Goal: Navigation & Orientation: Find specific page/section

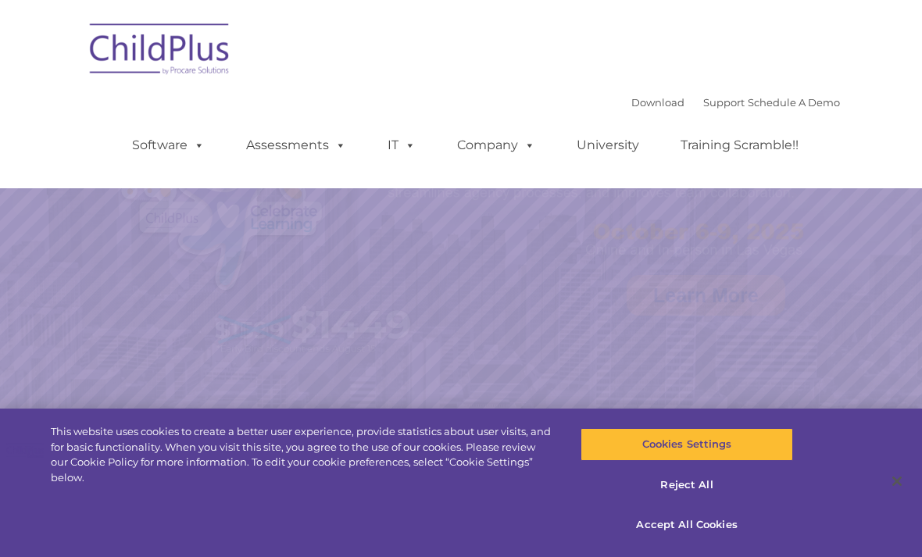
select select "MEDIUM"
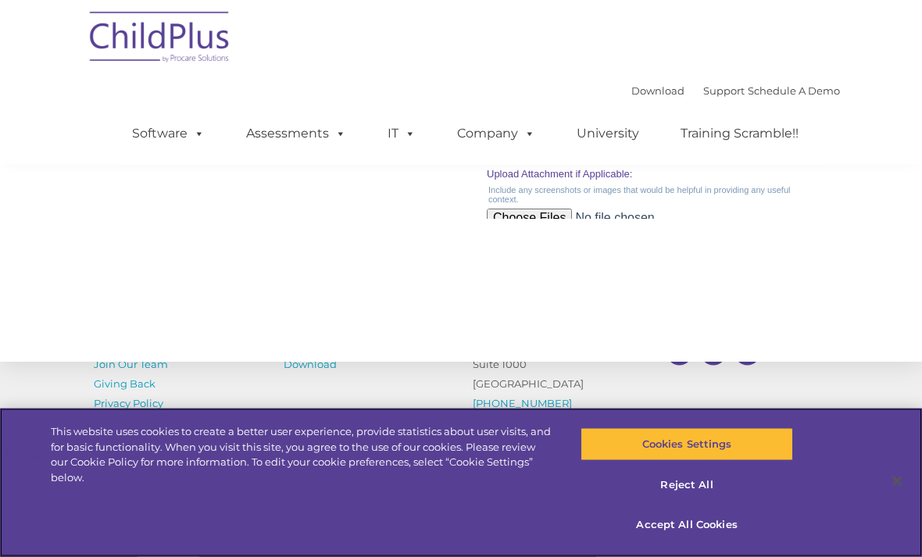
scroll to position [1821, 0]
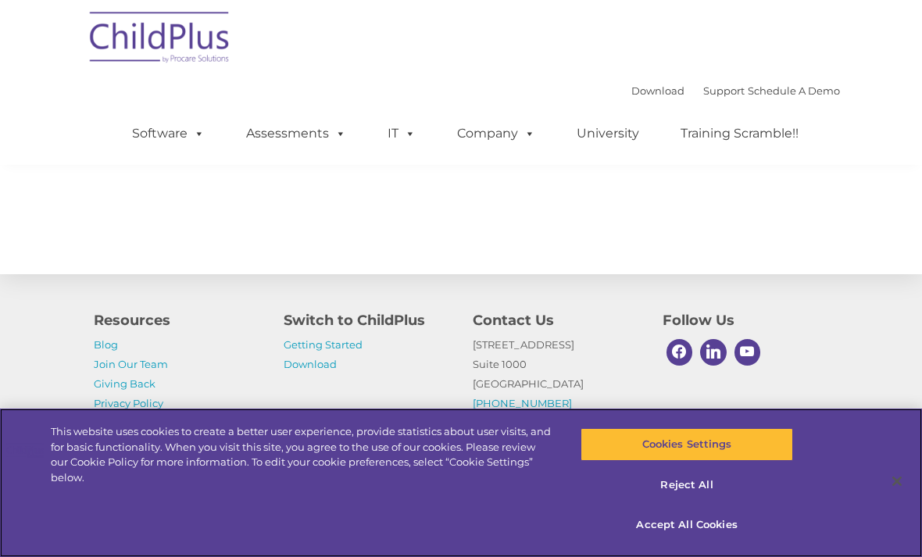
click at [705, 502] on button "Reject All" at bounding box center [687, 485] width 212 height 33
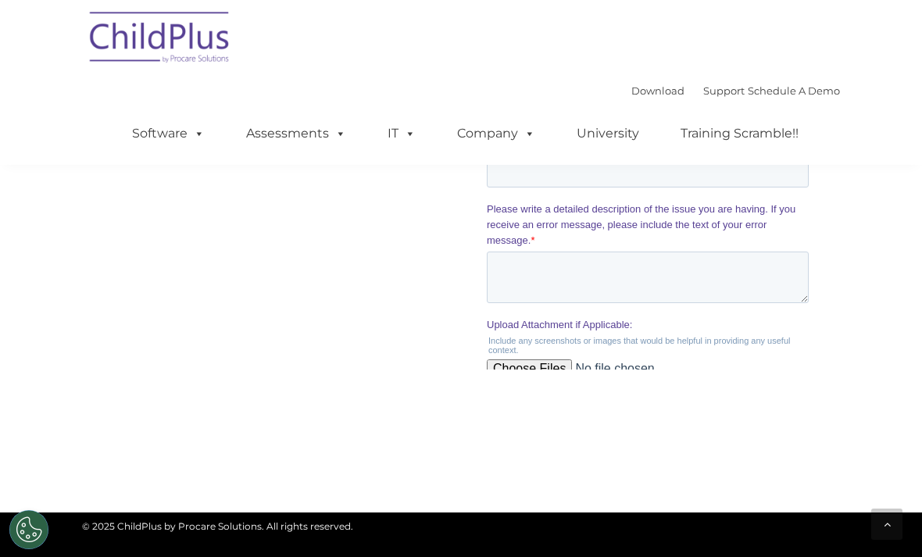
scroll to position [1572, 0]
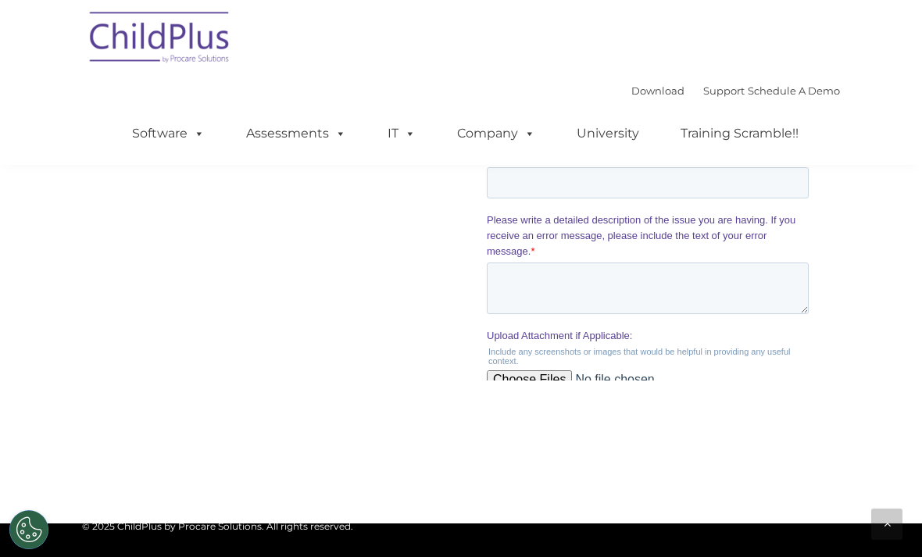
click at [192, 134] on span at bounding box center [196, 133] width 17 height 15
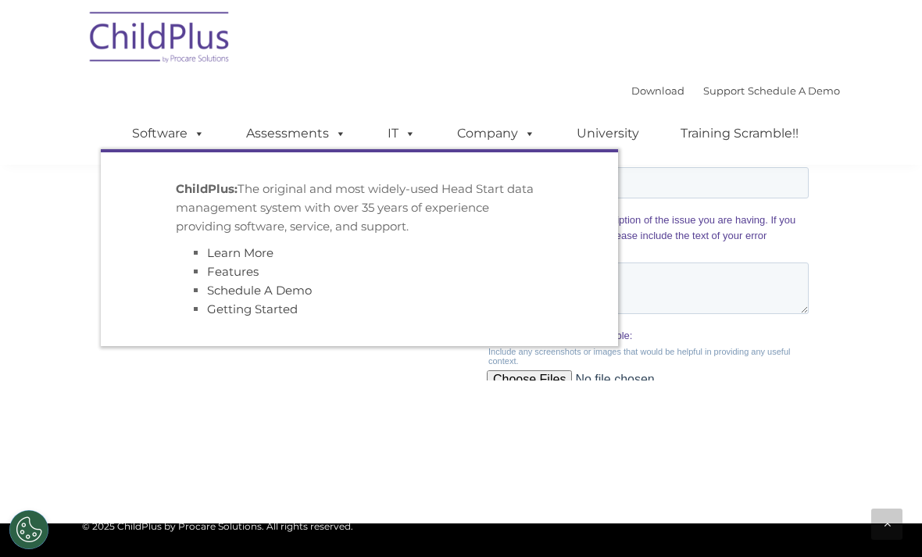
click at [306, 131] on link "Assessments" at bounding box center [296, 133] width 131 height 31
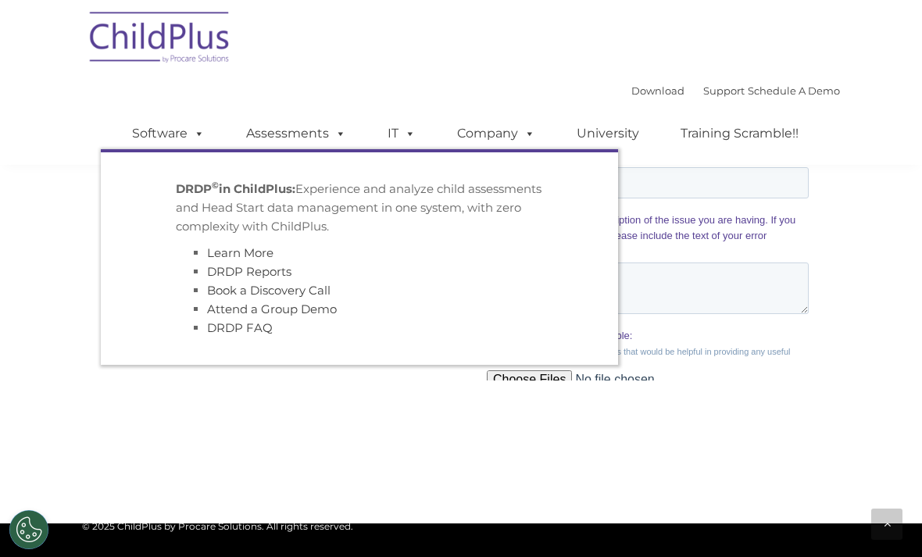
click at [391, 132] on link "IT" at bounding box center [401, 133] width 59 height 31
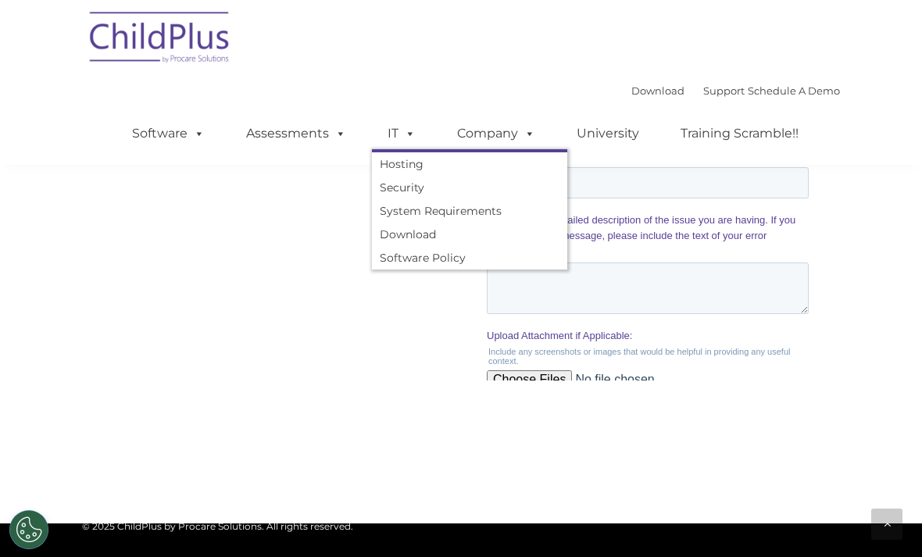
click at [518, 145] on link "Company" at bounding box center [496, 133] width 109 height 31
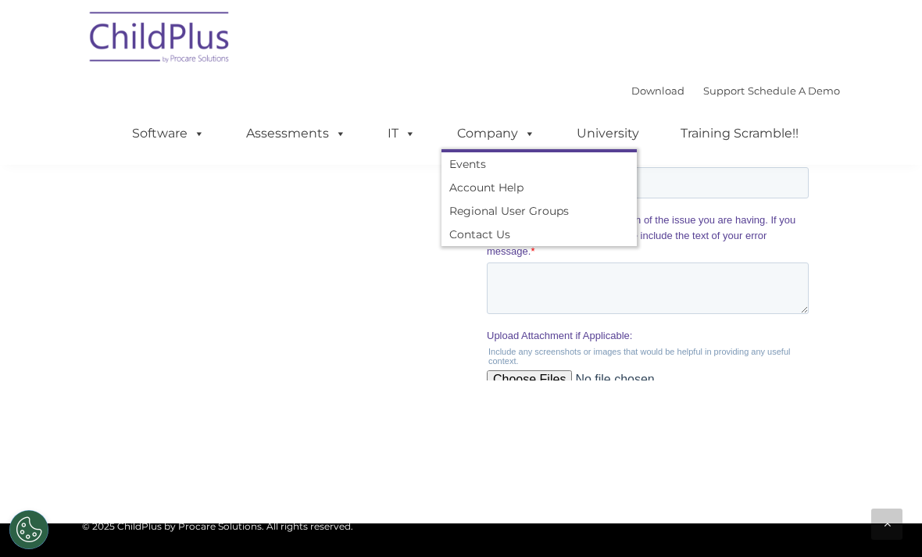
click at [634, 134] on link "University" at bounding box center [608, 133] width 94 height 31
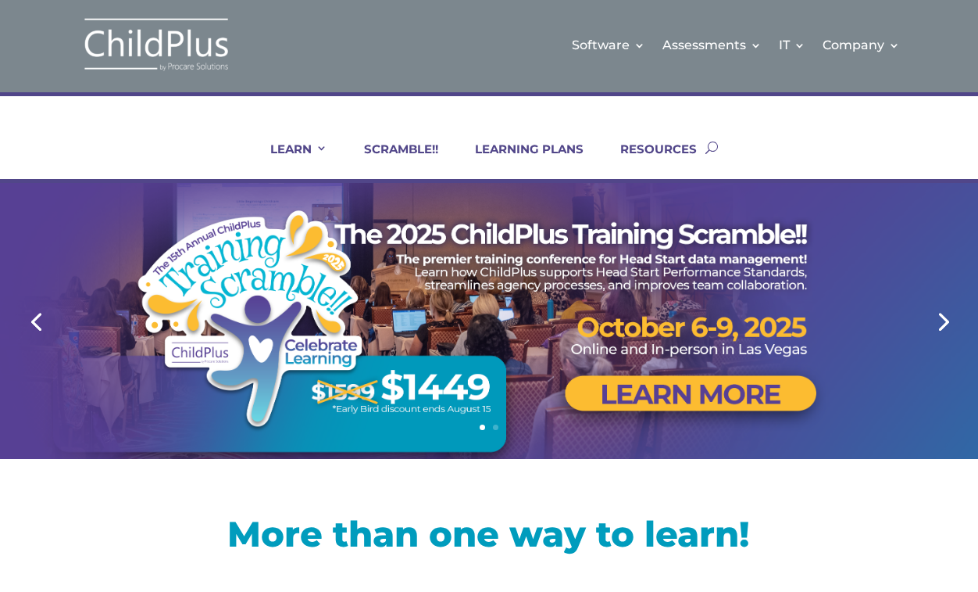
scroll to position [2, 0]
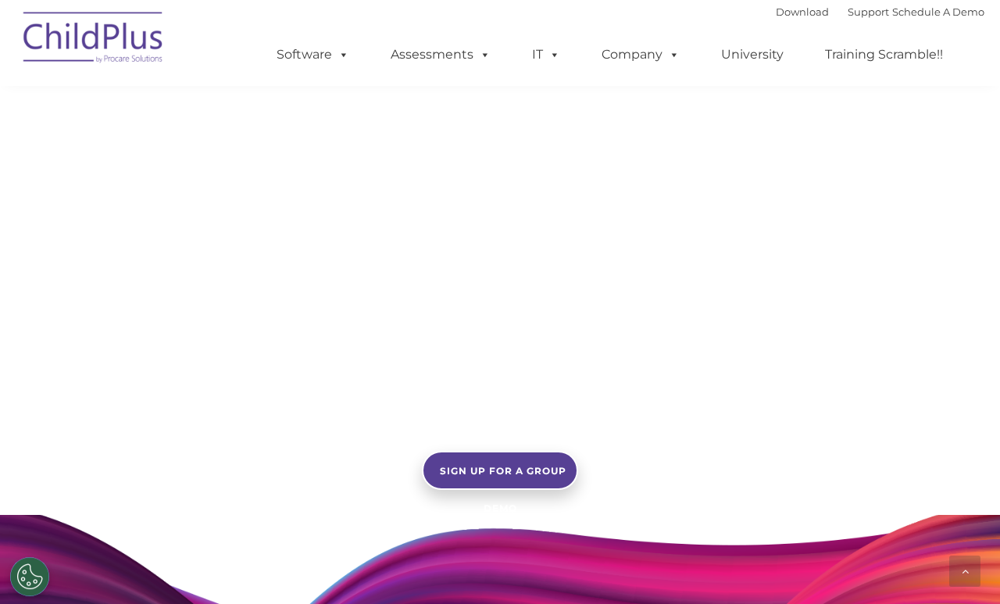
scroll to position [1028, 0]
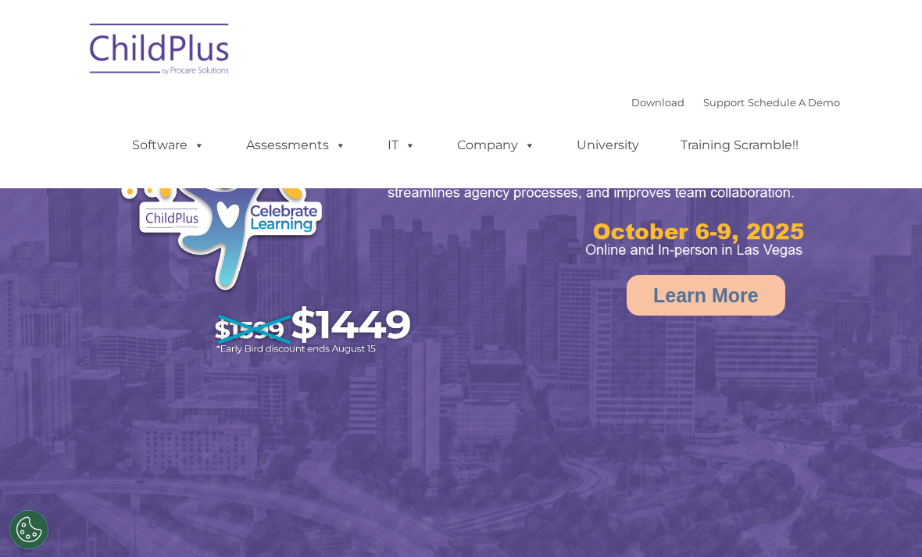
select select "MEDIUM"
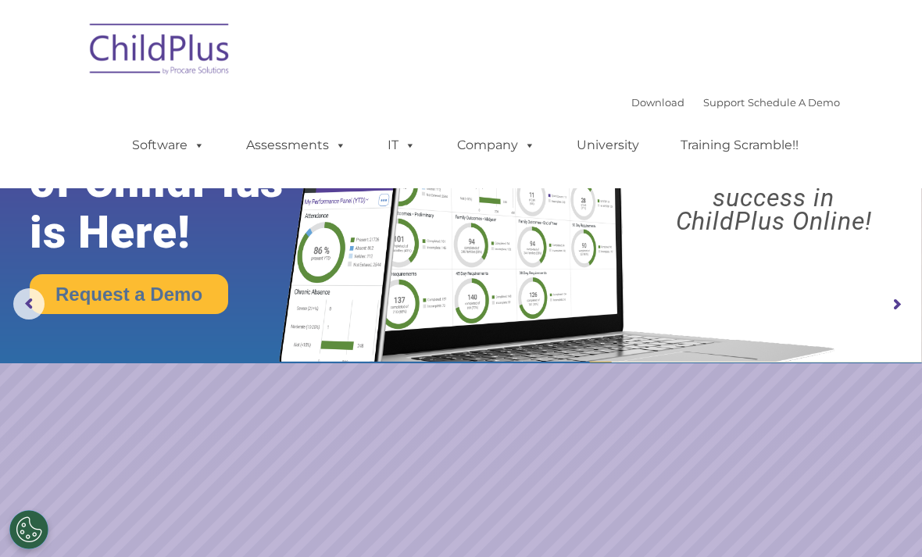
click at [703, 100] on link "Support" at bounding box center [723, 102] width 41 height 13
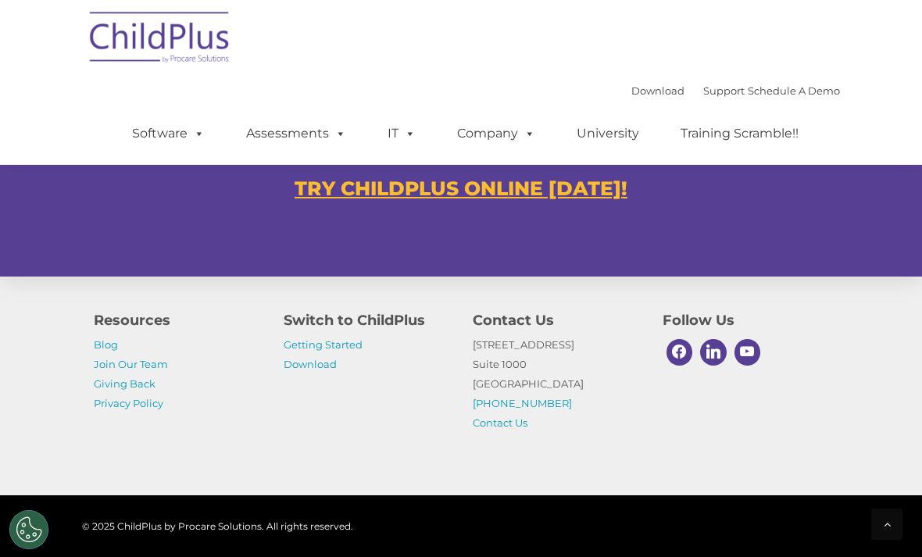
scroll to position [1003, 0]
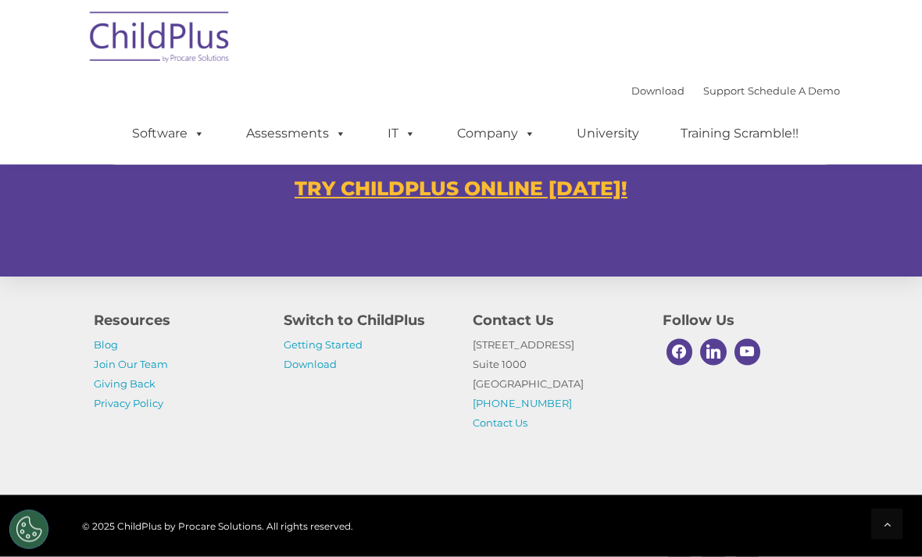
click at [599, 185] on u "TRY CHILDPLUS ONLINE [DATE]!" at bounding box center [461, 188] width 333 height 23
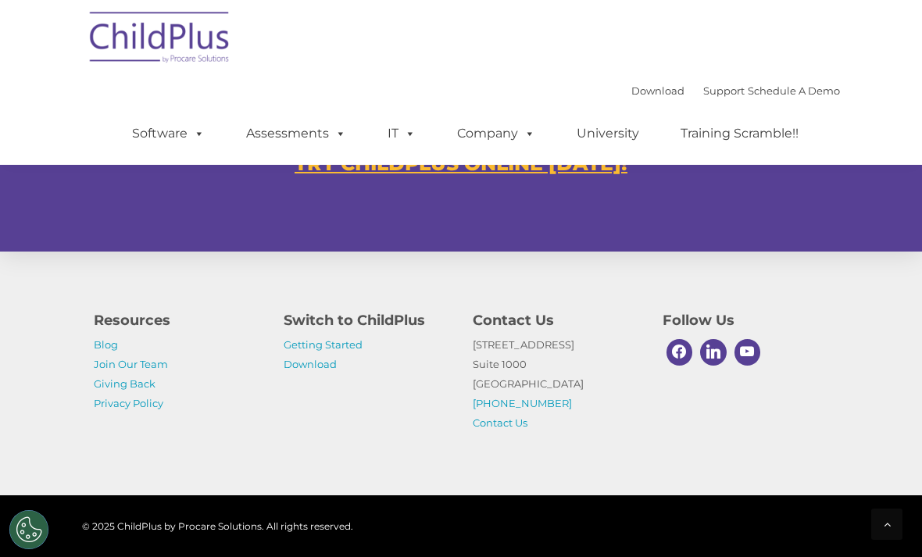
click at [341, 342] on link "Getting Started" at bounding box center [323, 344] width 79 height 13
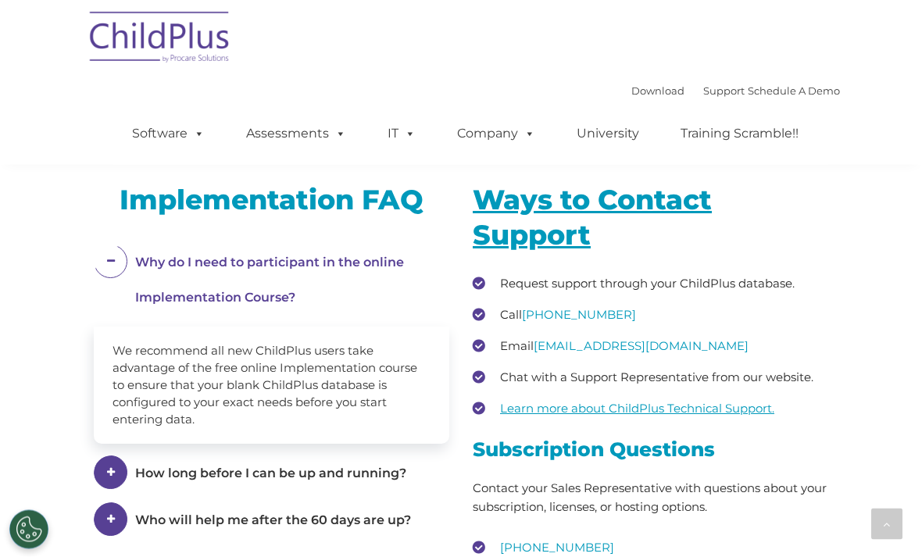
scroll to position [2299, 0]
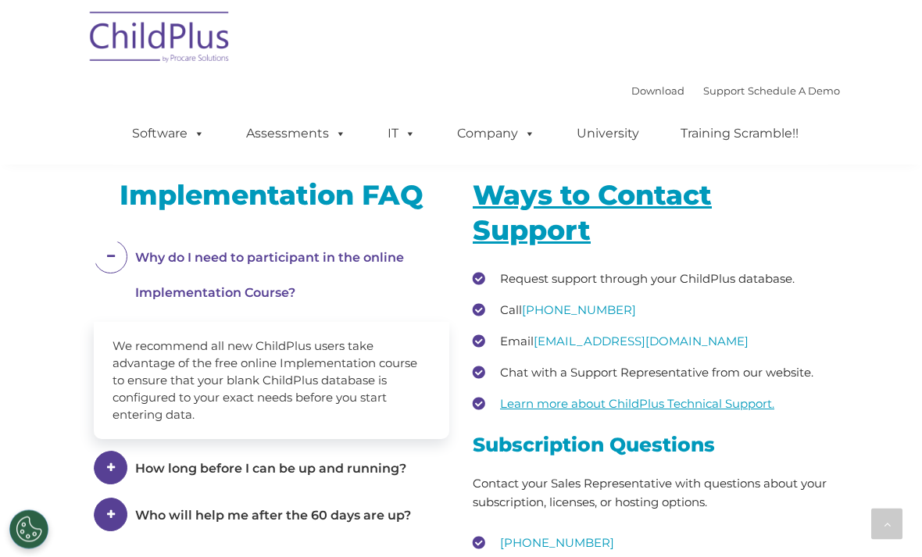
click at [412, 141] on span at bounding box center [407, 133] width 17 height 15
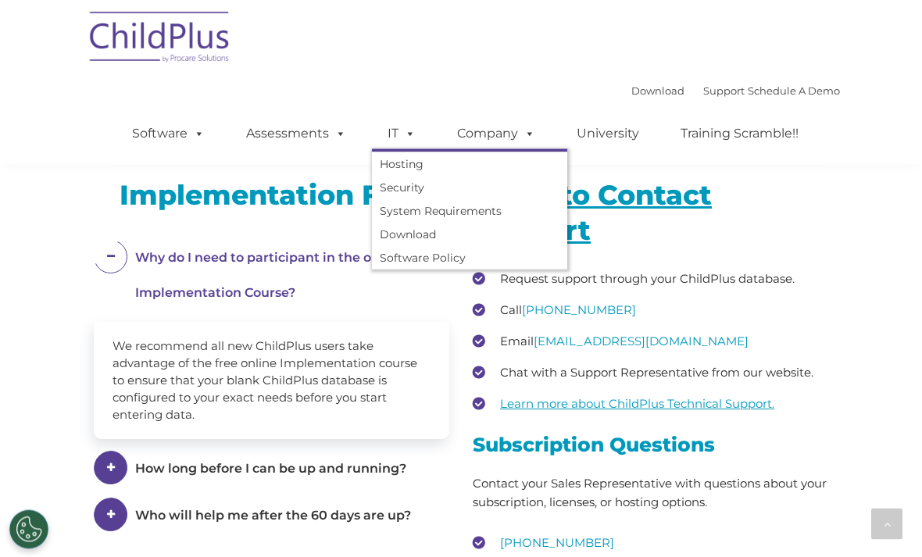
scroll to position [2300, 0]
click at [499, 131] on link "Company" at bounding box center [496, 133] width 109 height 31
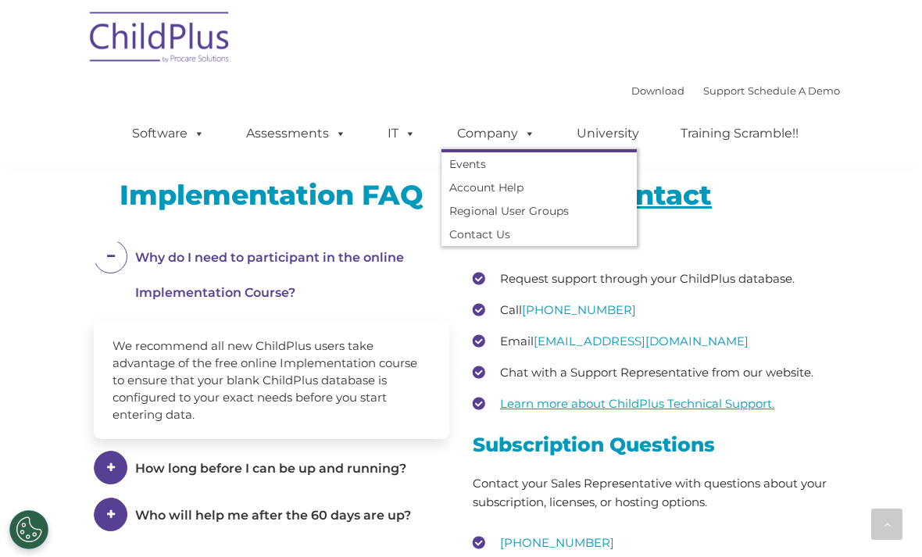
click at [488, 188] on link "Account Help" at bounding box center [539, 187] width 195 height 23
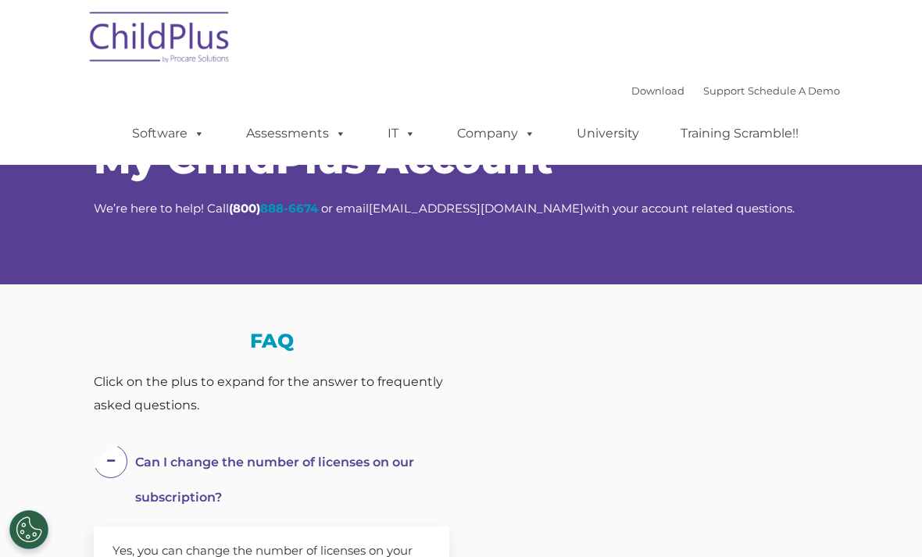
select select "MEDIUM"
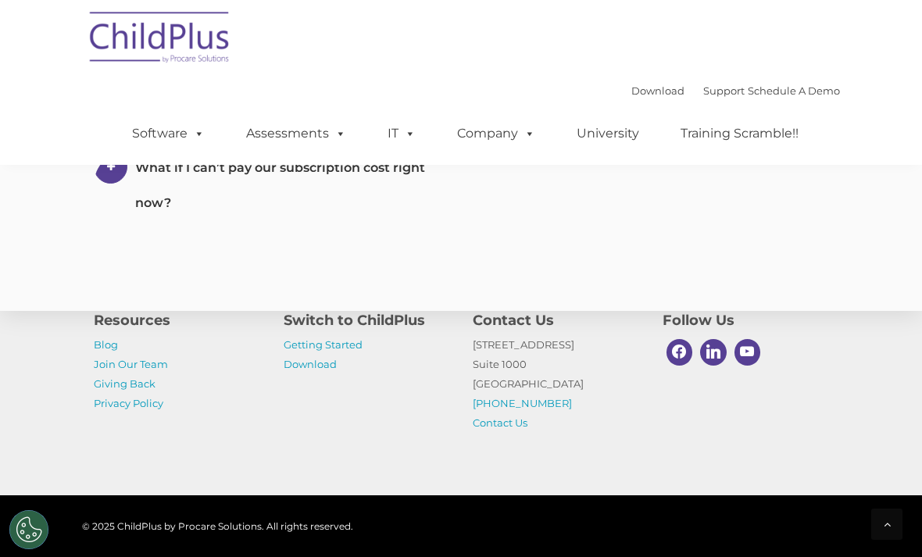
scroll to position [1123, 0]
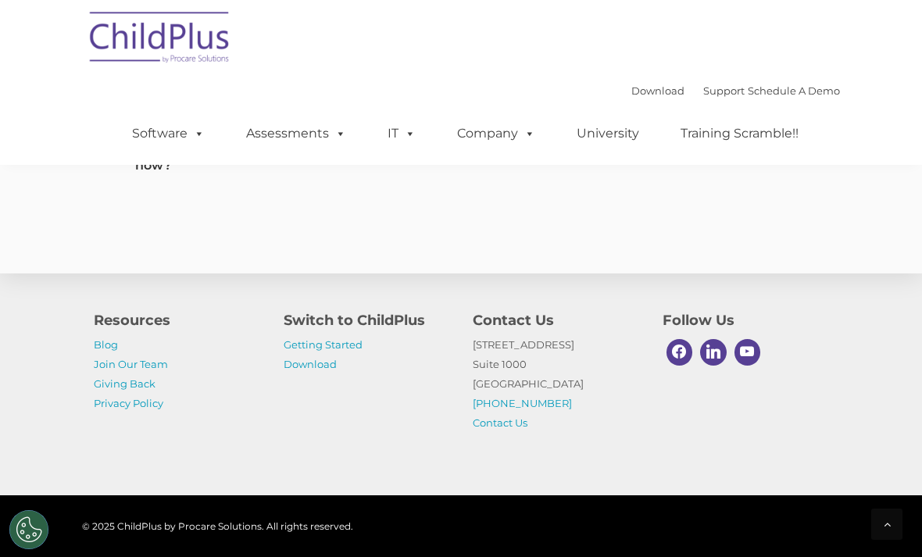
click at [504, 137] on link "Company" at bounding box center [496, 133] width 109 height 31
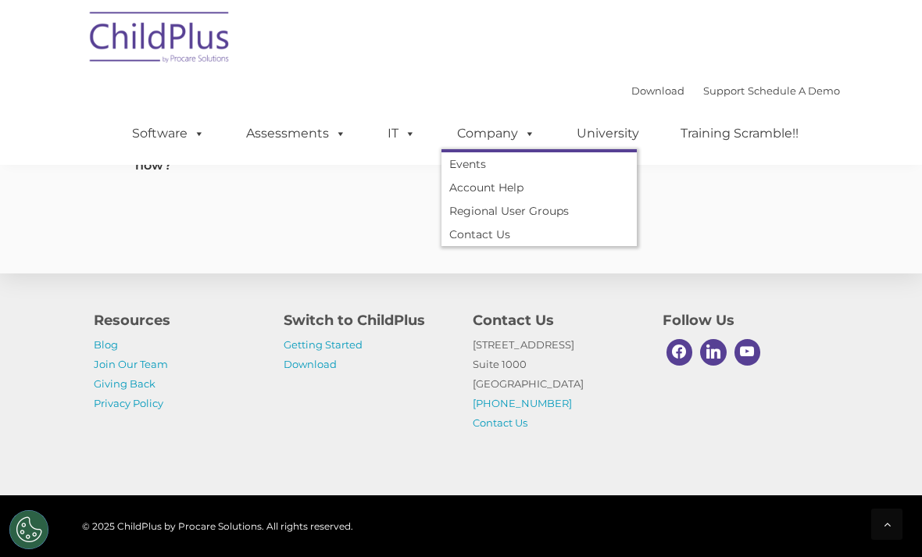
click at [407, 131] on span at bounding box center [407, 133] width 17 height 15
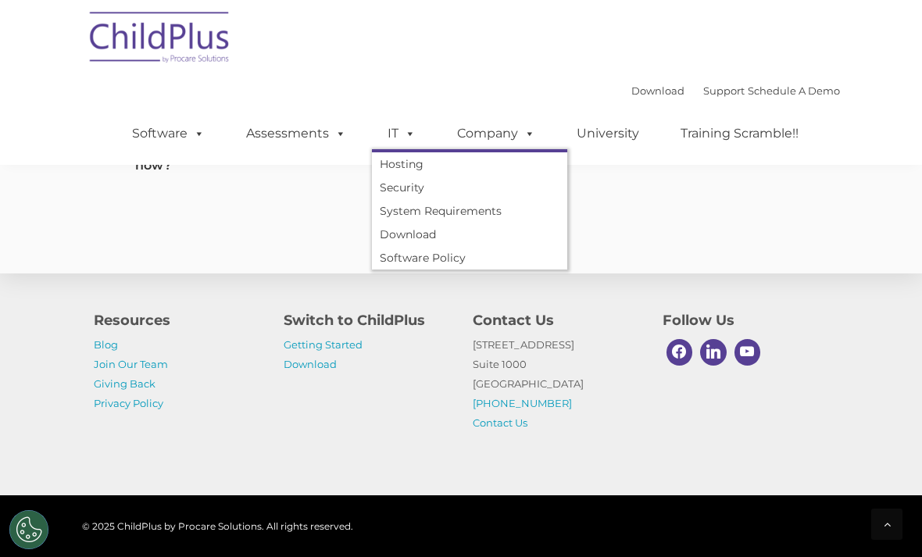
click at [420, 166] on link "Hosting" at bounding box center [469, 163] width 195 height 23
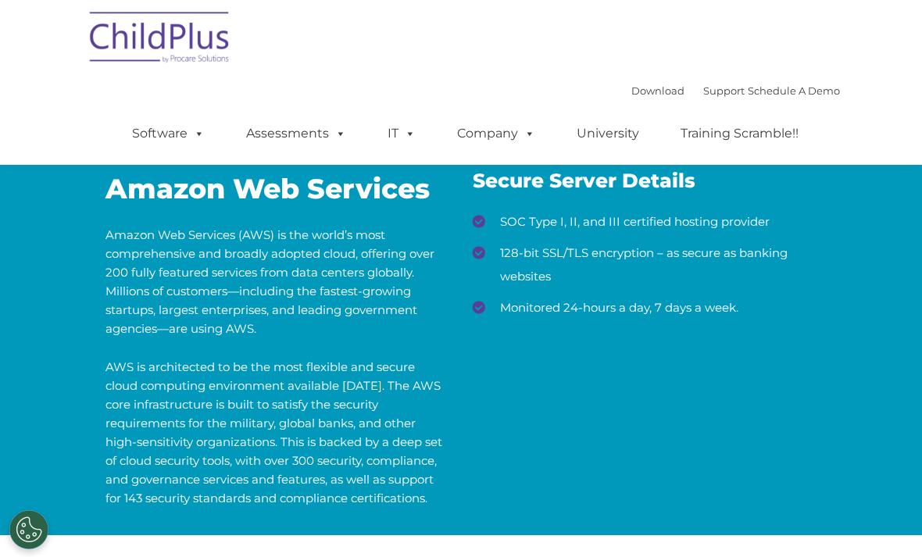
scroll to position [510, 0]
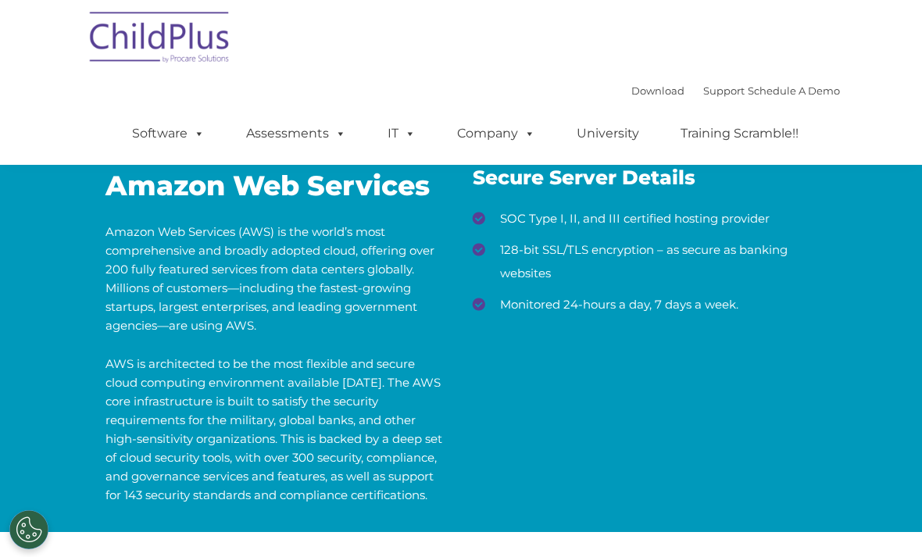
click at [344, 138] on span at bounding box center [337, 133] width 17 height 15
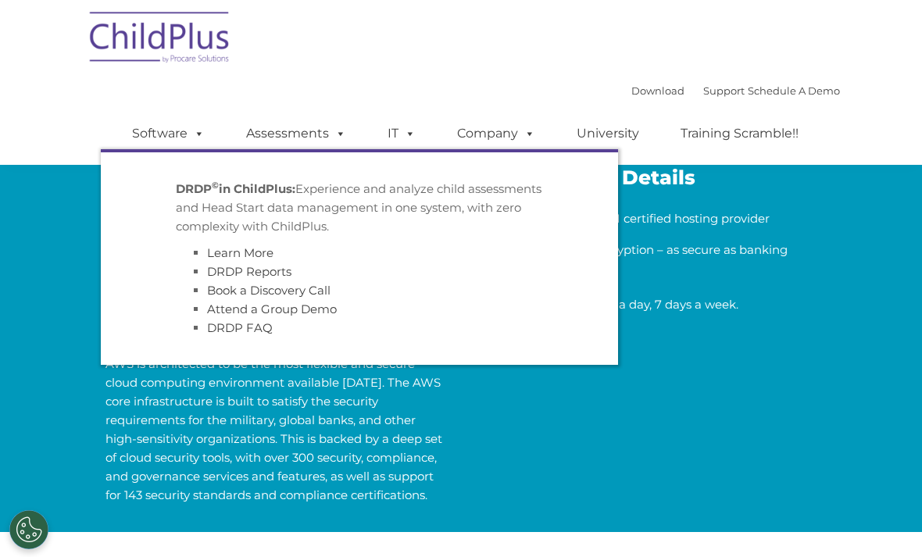
click at [203, 140] on span at bounding box center [196, 133] width 17 height 15
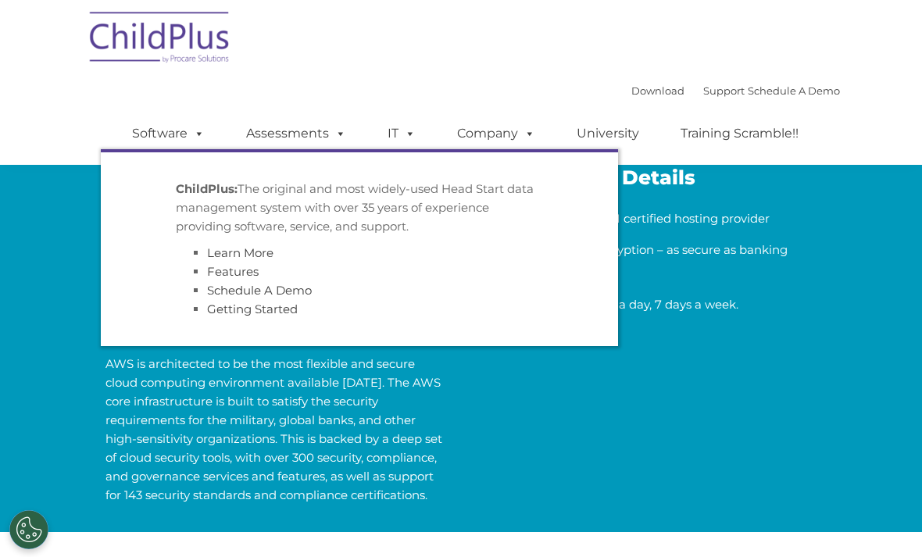
click at [347, 177] on li "ChildPlus: The original and most widely-used Head Start data management system …" at bounding box center [359, 249] width 391 height 163
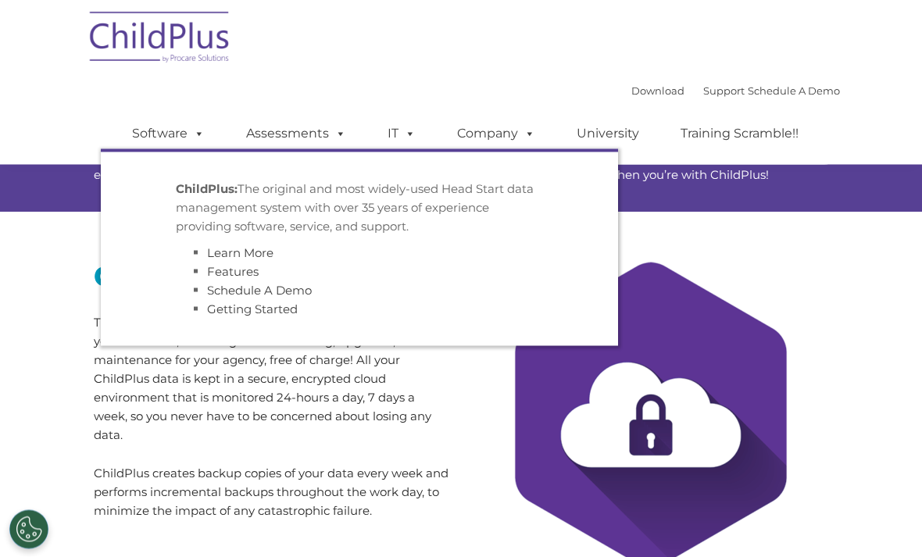
scroll to position [0, 0]
